Goal: Transaction & Acquisition: Subscribe to service/newsletter

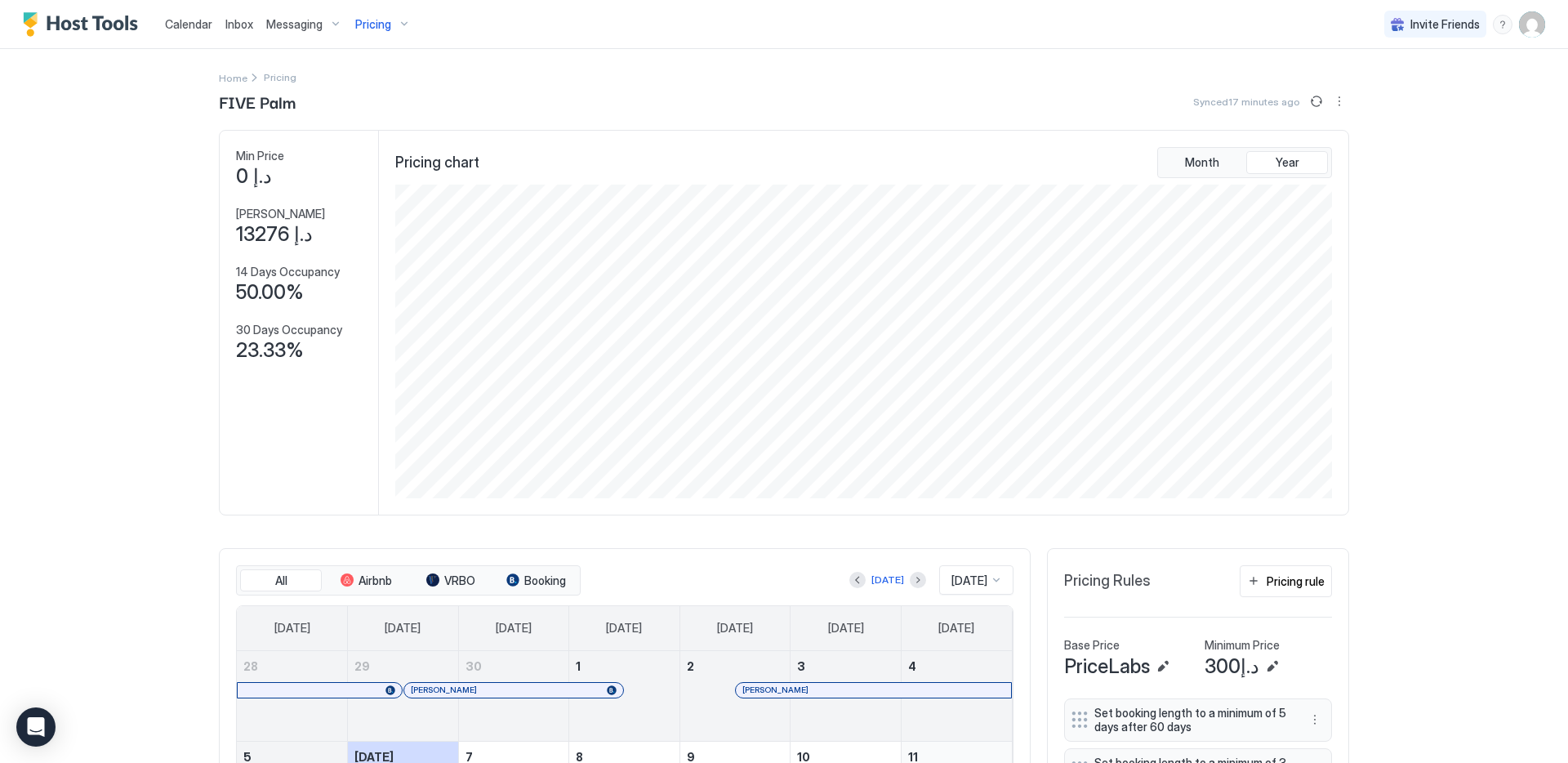
scroll to position [314, 939]
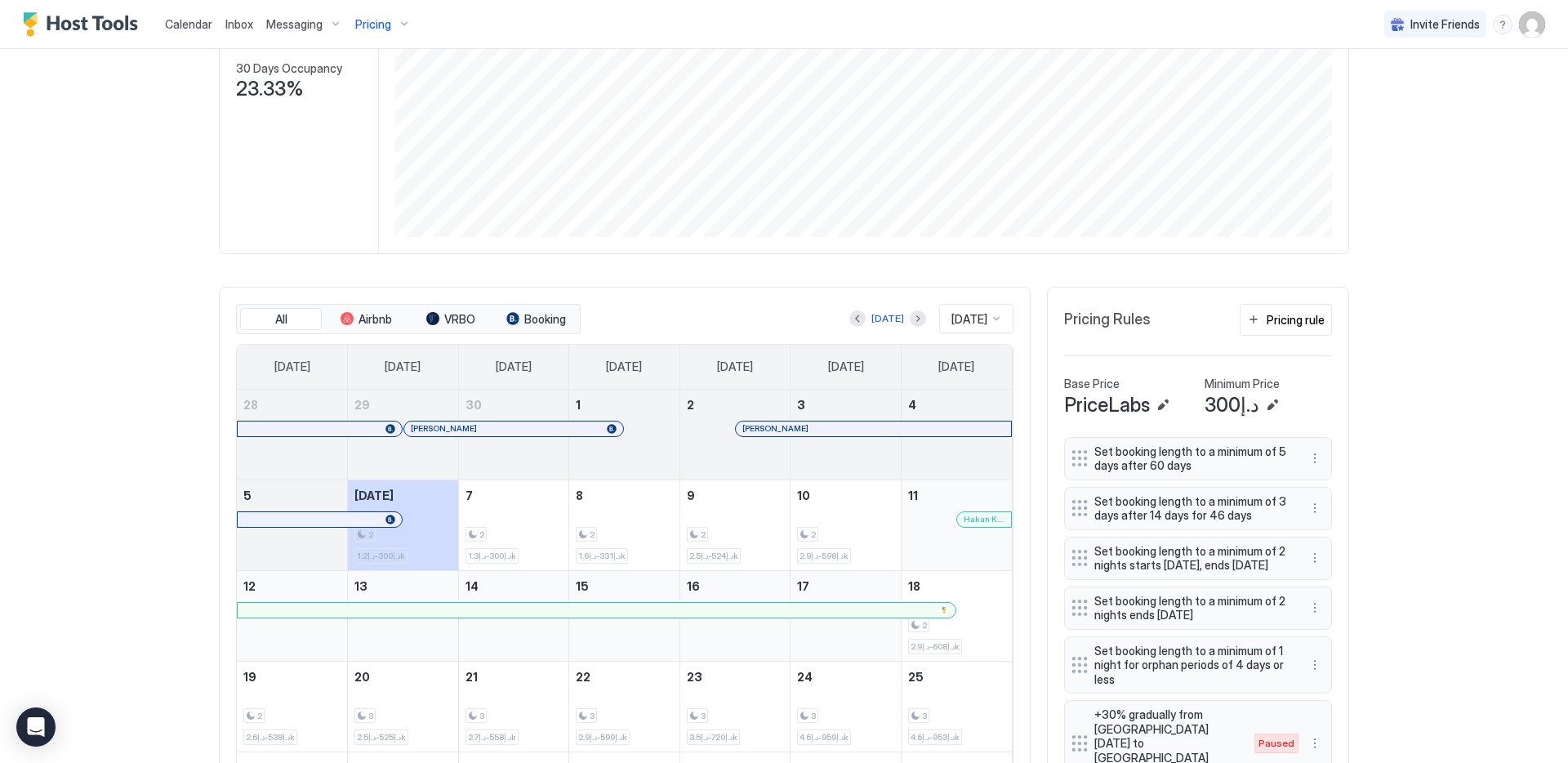
scroll to position [571, 0]
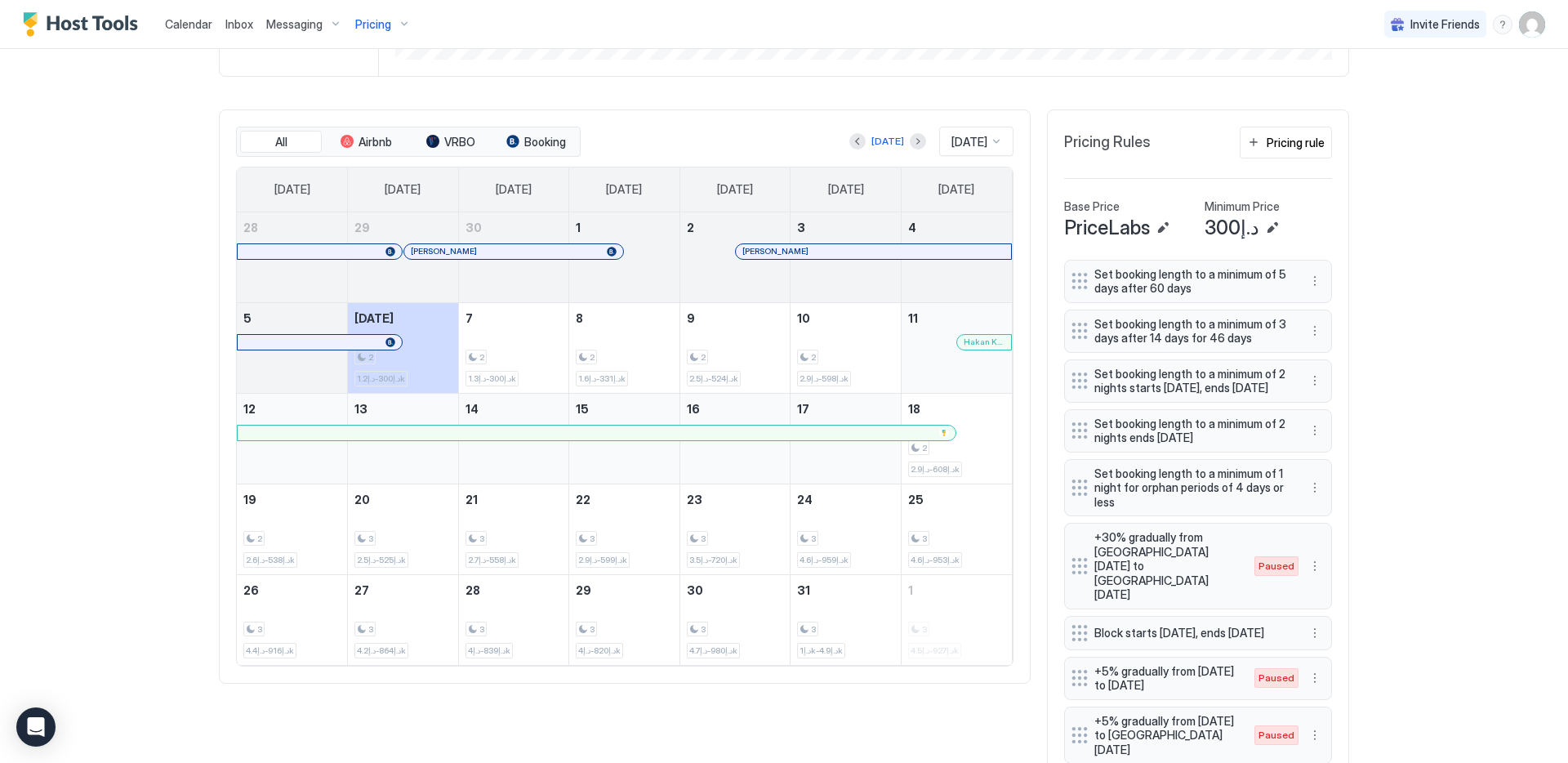
scroll to position [477, 0]
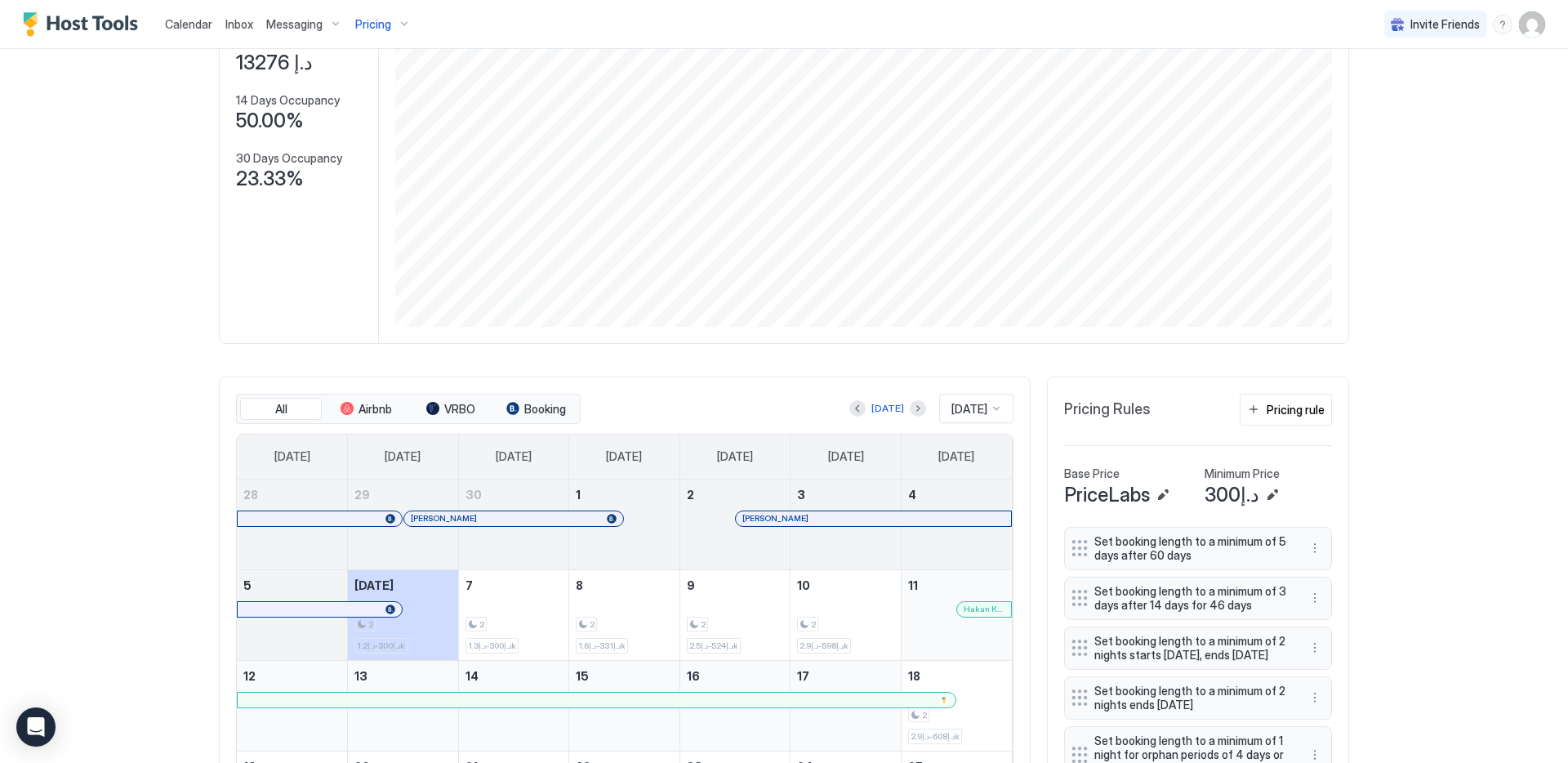
scroll to position [257, 0]
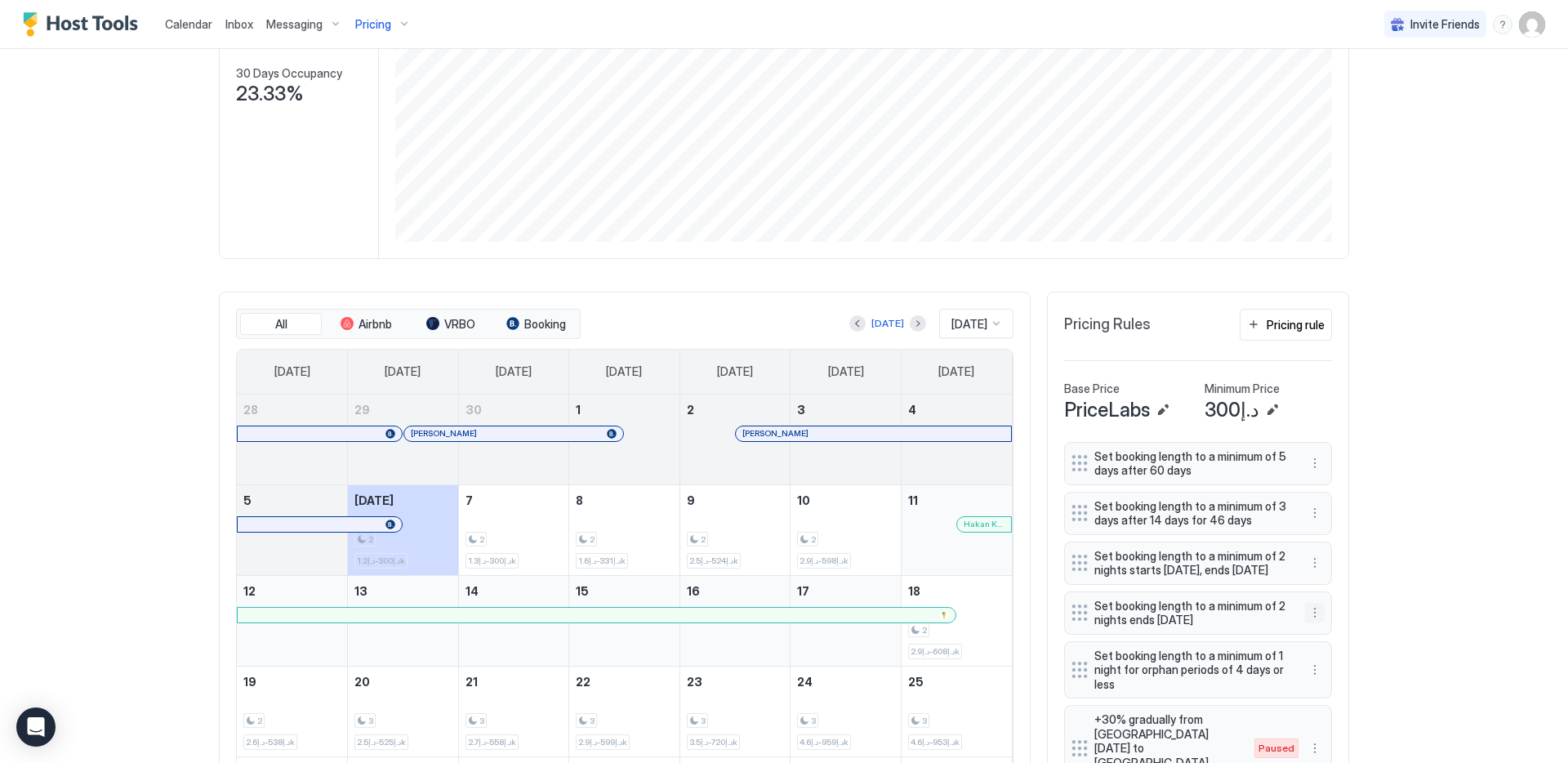
click at [1310, 609] on button "More options" at bounding box center [1314, 613] width 20 height 20
click at [72, 127] on div at bounding box center [784, 382] width 1568 height 763
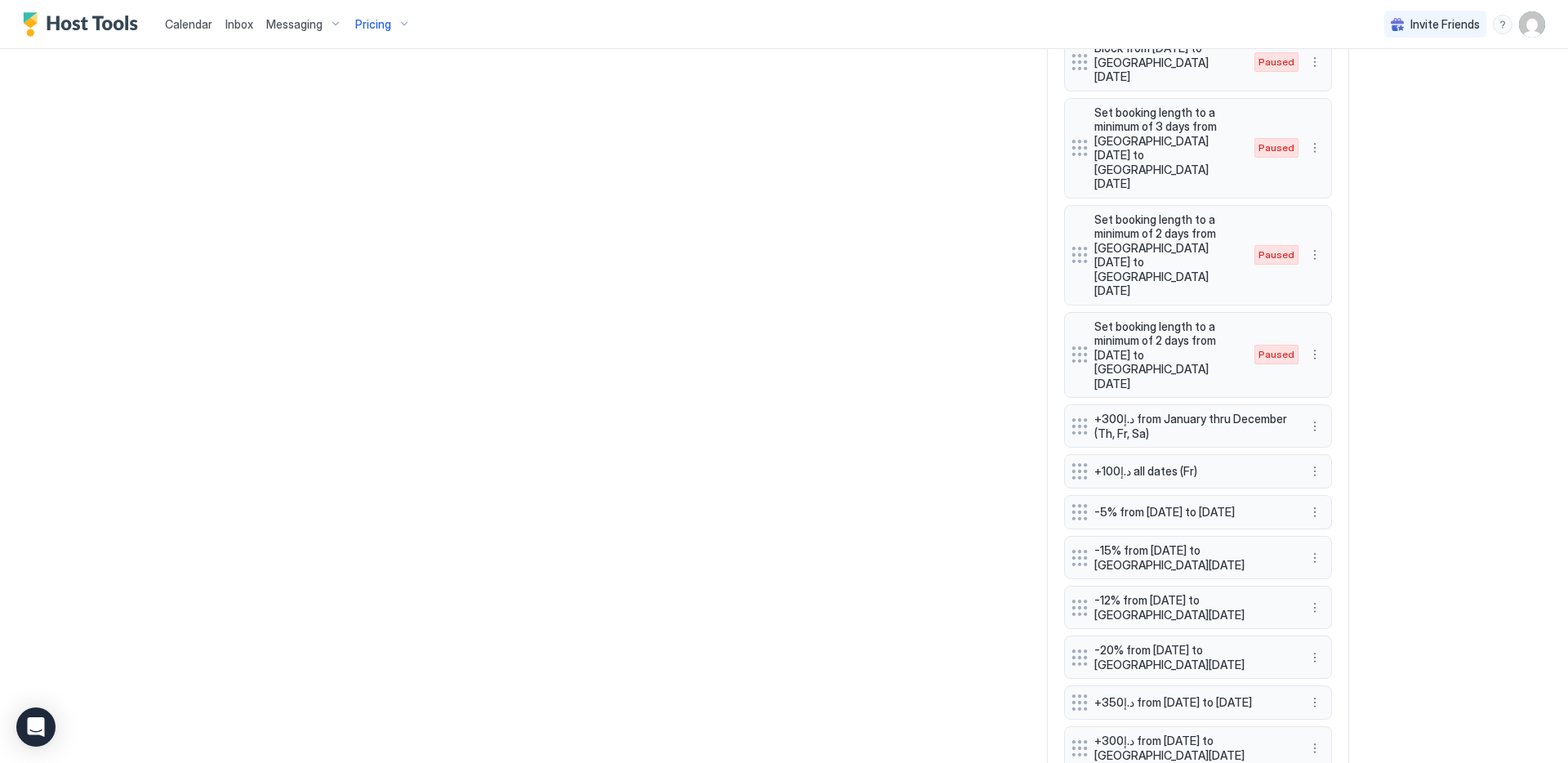
scroll to position [1601, 0]
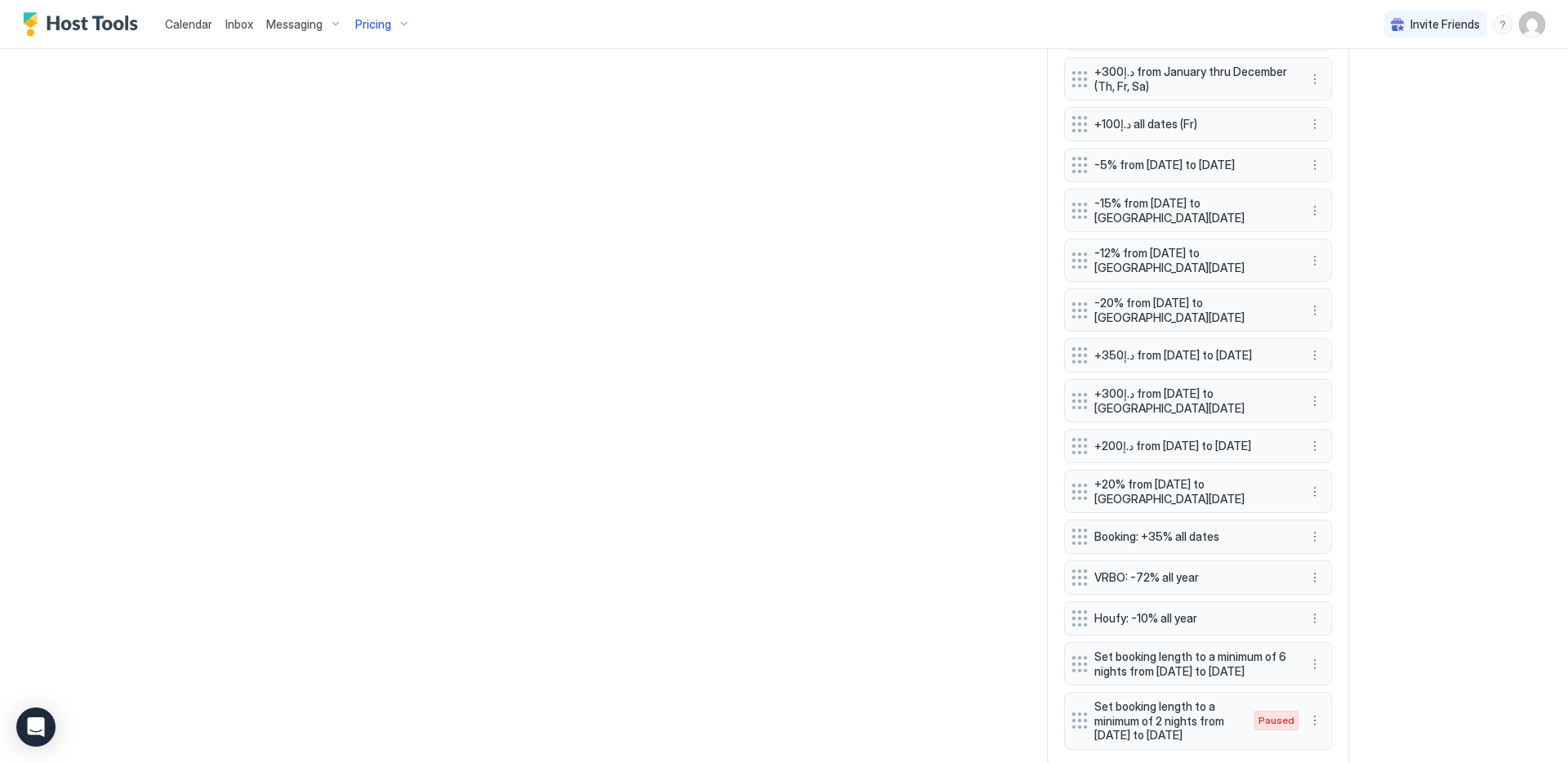
click at [1308, 251] on button "More options" at bounding box center [1314, 261] width 20 height 20
click at [1318, 190] on div "Edit" at bounding box center [1325, 186] width 36 height 12
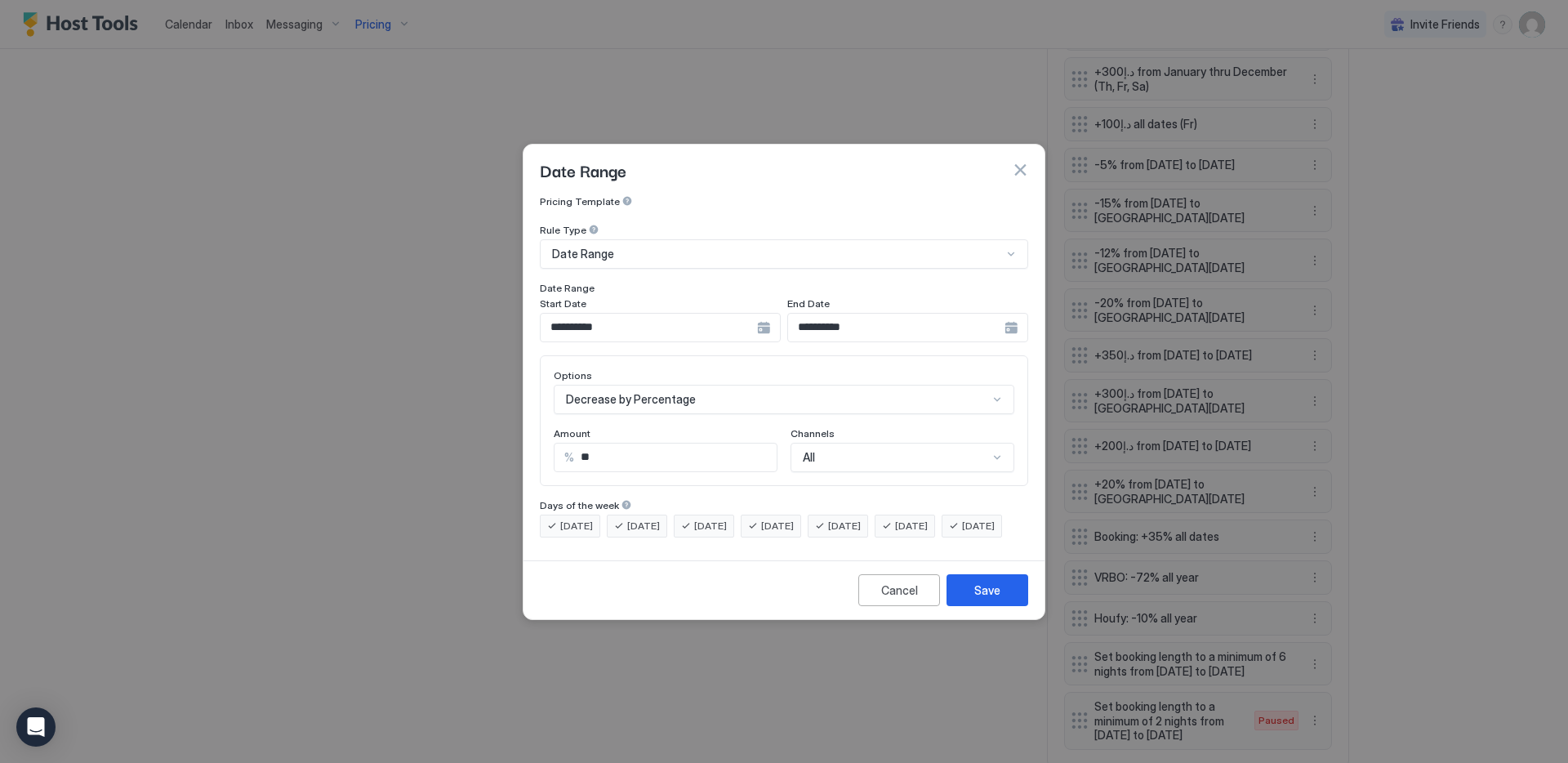
click at [722, 444] on input "**" at bounding box center [675, 457] width 203 height 28
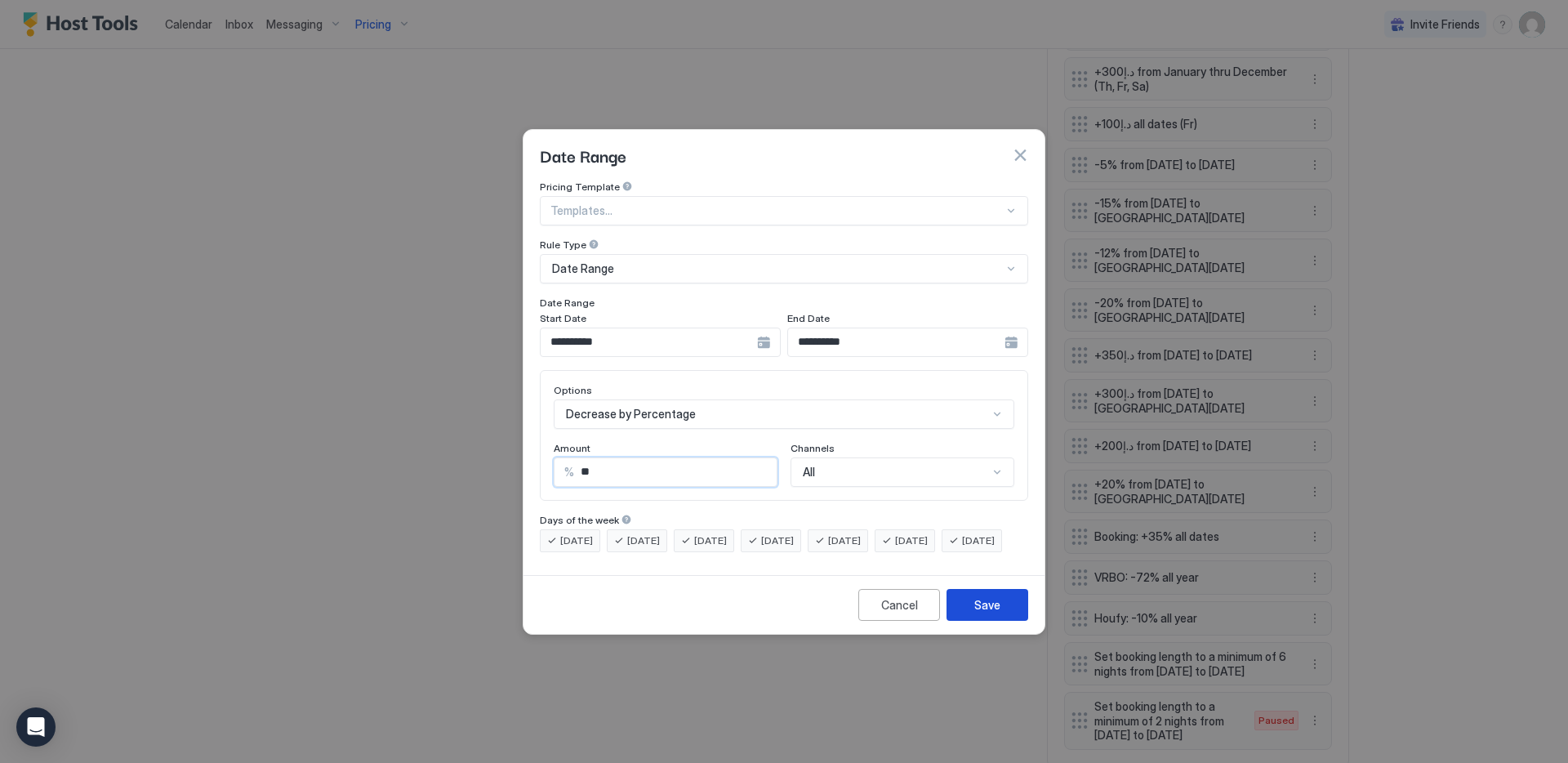
type input "**"
click at [988, 606] on button "Save" at bounding box center [987, 604] width 82 height 31
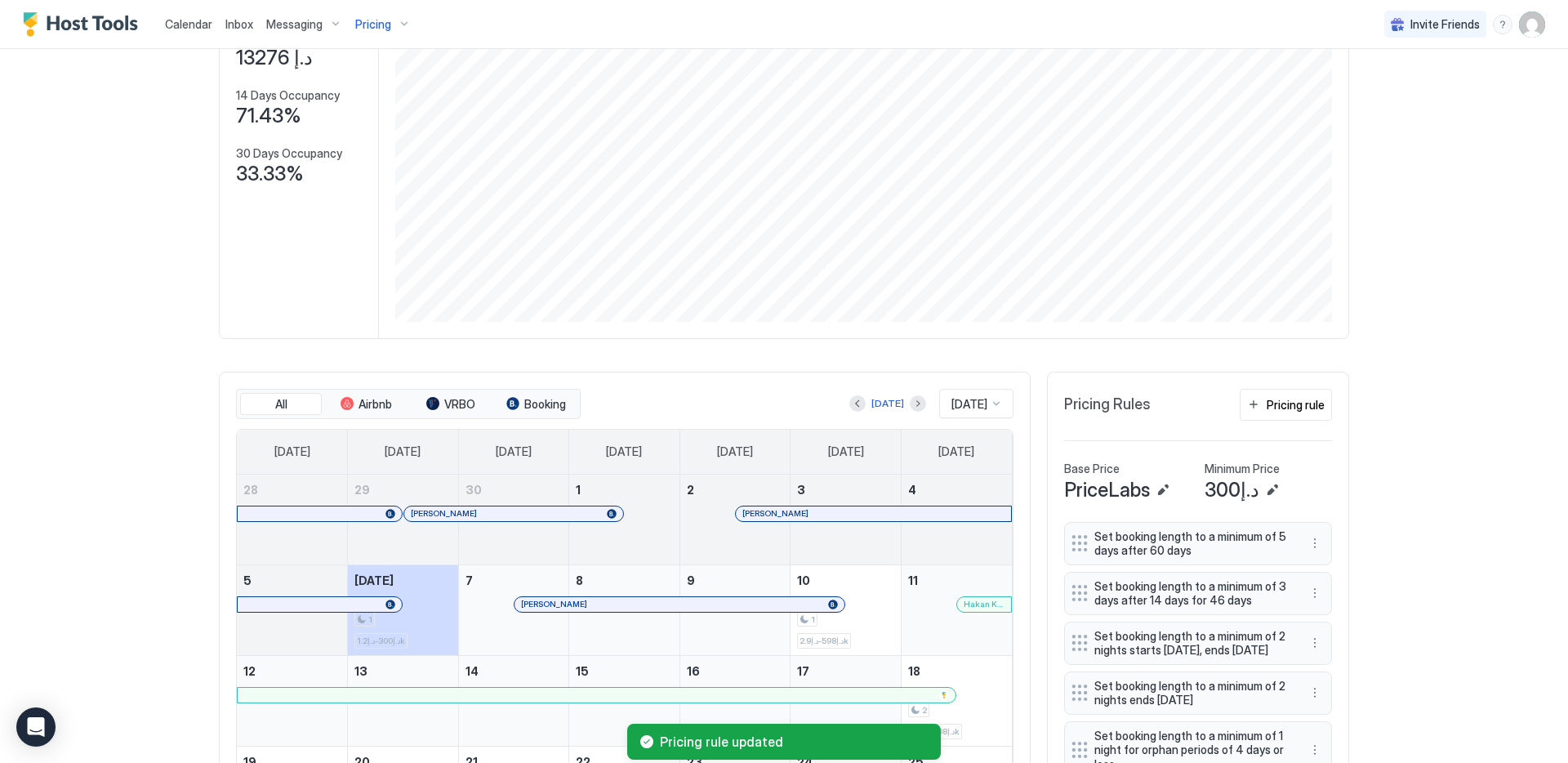
scroll to position [0, 0]
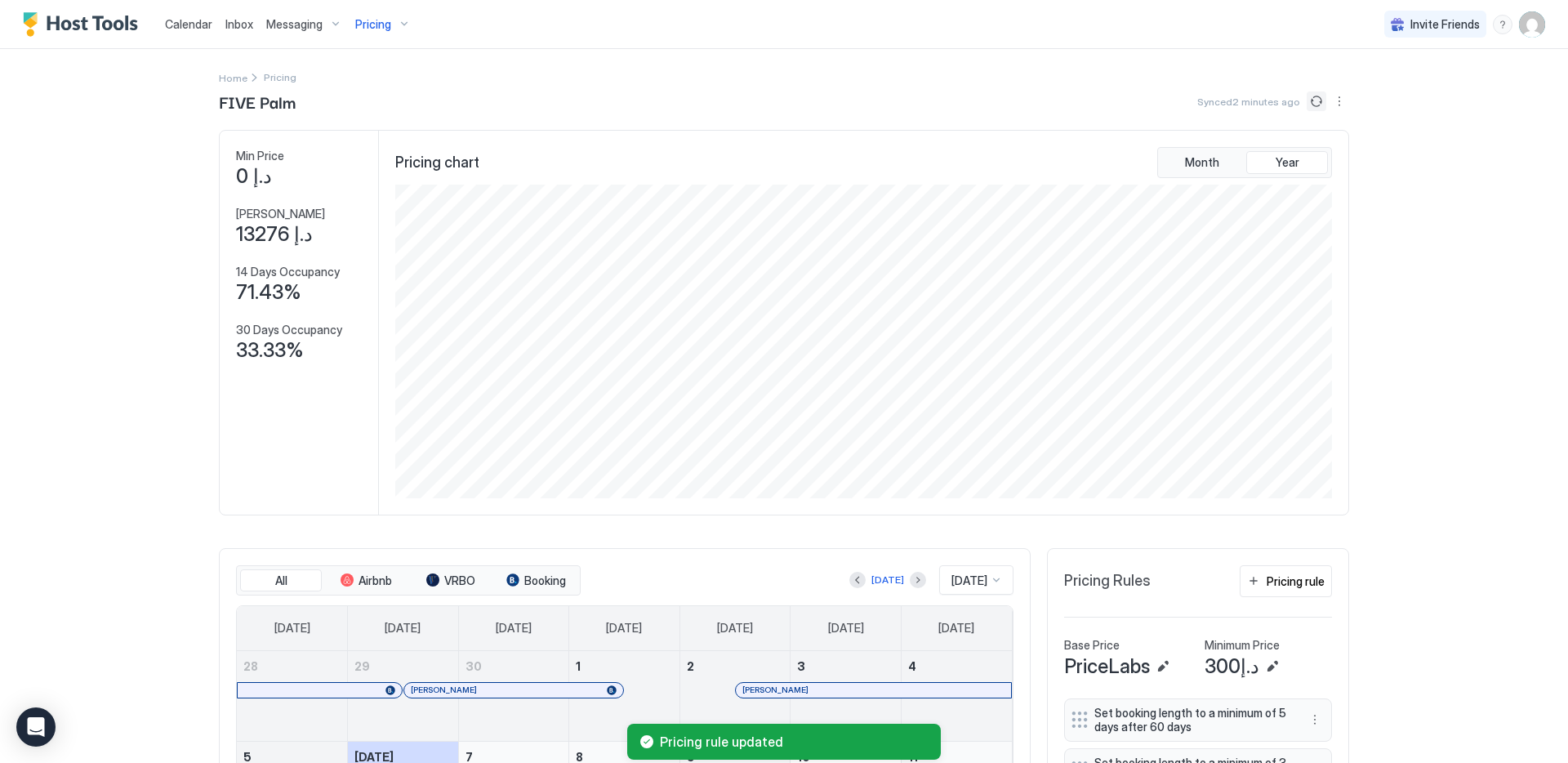
click at [1308, 101] on button "Sync prices" at bounding box center [1316, 101] width 20 height 20
